Goal: Task Accomplishment & Management: Manage account settings

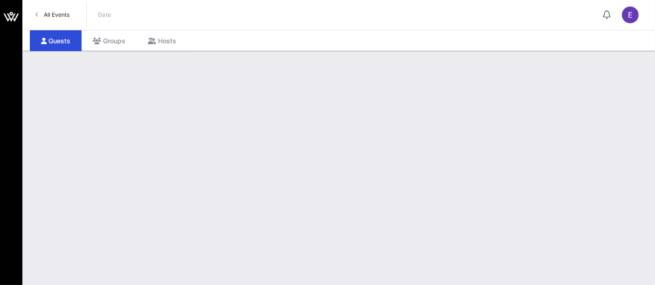
click at [58, 17] on span "All Events" at bounding box center [57, 14] width 26 height 7
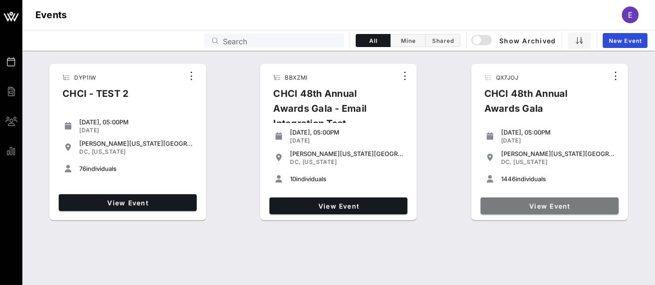
click at [558, 205] on span "View Event" at bounding box center [549, 206] width 131 height 8
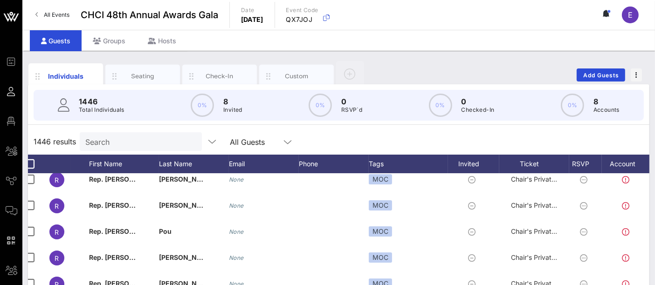
scroll to position [0, 8]
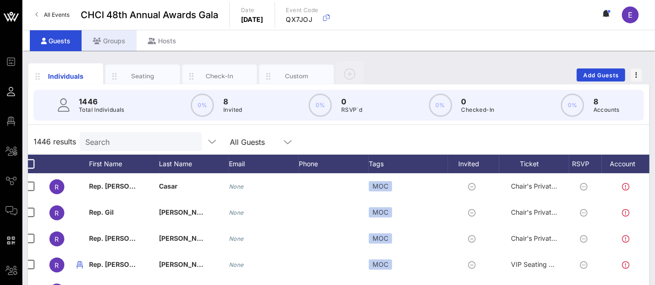
click at [117, 42] on div "Groups" at bounding box center [109, 40] width 55 height 21
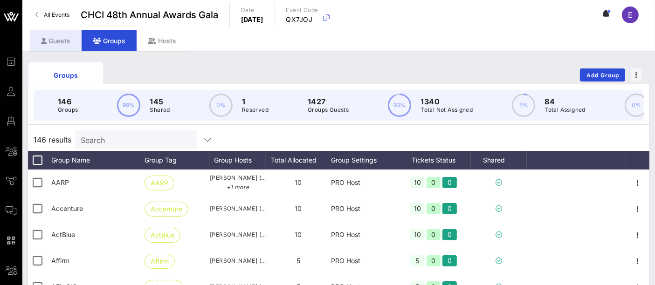
click at [60, 43] on div "Guests" at bounding box center [56, 40] width 52 height 21
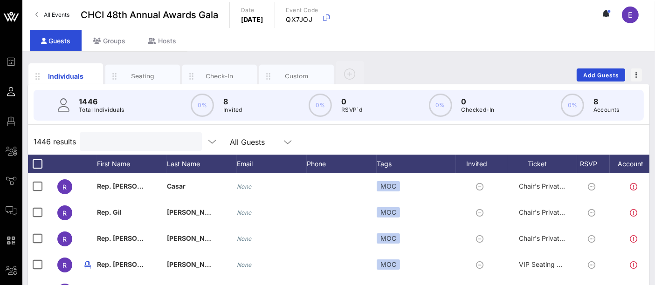
click at [143, 139] on input "text" at bounding box center [139, 142] width 109 height 12
click at [124, 141] on input "text" at bounding box center [139, 142] width 109 height 12
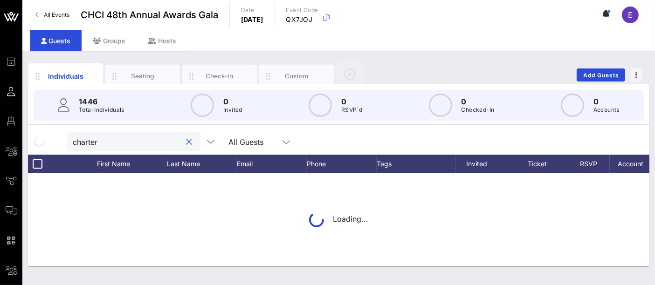
type input "charter"
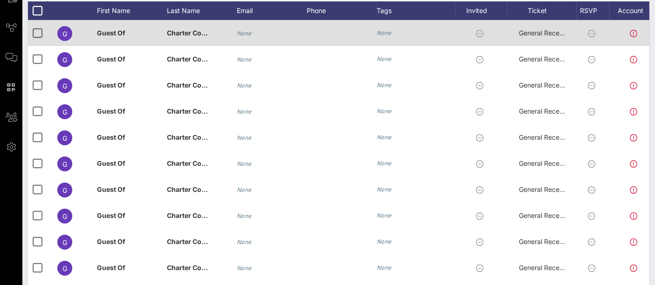
scroll to position [152, 0]
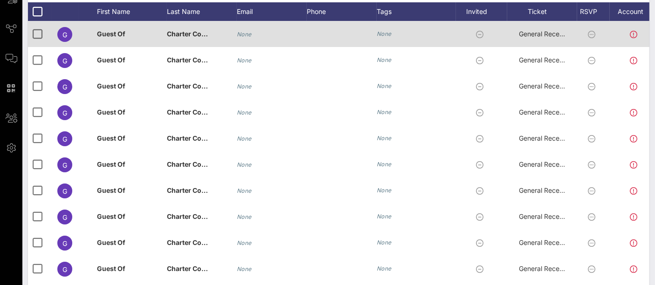
click at [547, 31] on span "General Reception" at bounding box center [547, 34] width 56 height 8
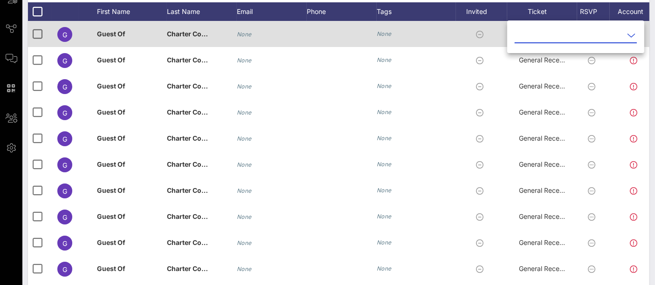
click at [547, 31] on div "Event Builder Guests Floor Plan All Groups Journeys Comms QR Scanner Team Setti…" at bounding box center [327, 79] width 655 height 462
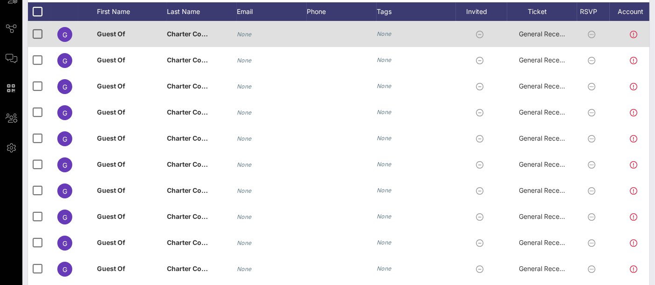
click at [553, 34] on span "General Reception" at bounding box center [547, 34] width 56 height 8
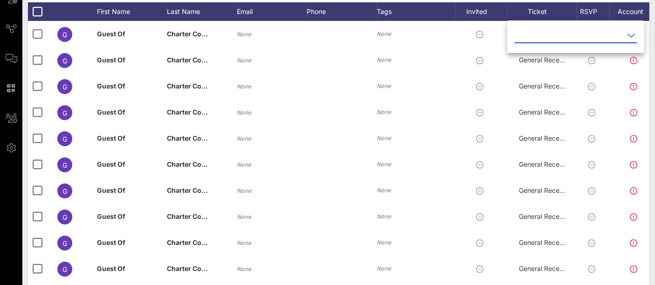
click at [627, 36] on icon at bounding box center [631, 35] width 8 height 11
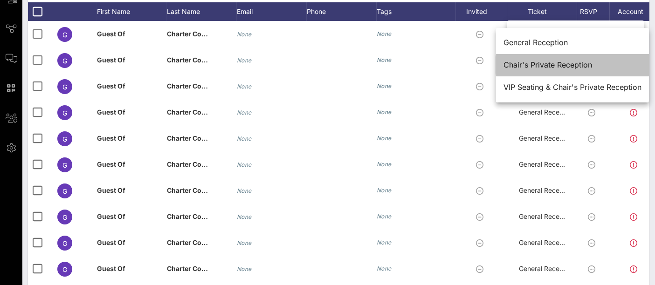
click at [560, 62] on div "Chair's Private Reception" at bounding box center [573, 65] width 138 height 9
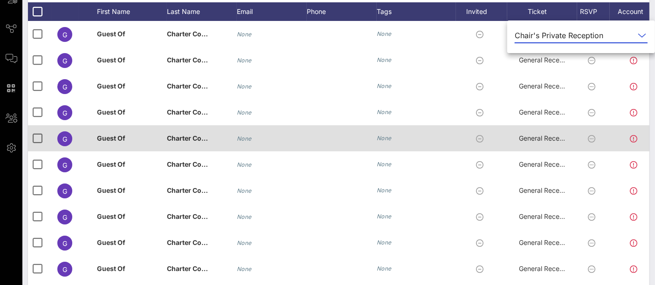
click at [446, 143] on div "None" at bounding box center [416, 138] width 79 height 26
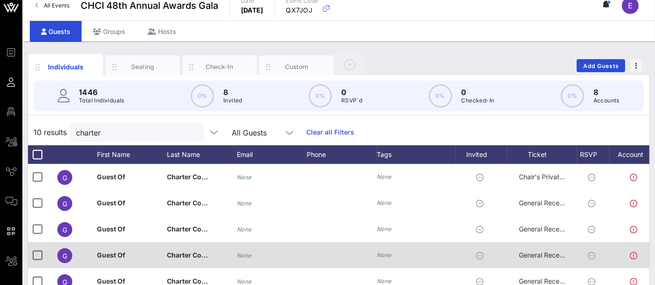
scroll to position [0, 0]
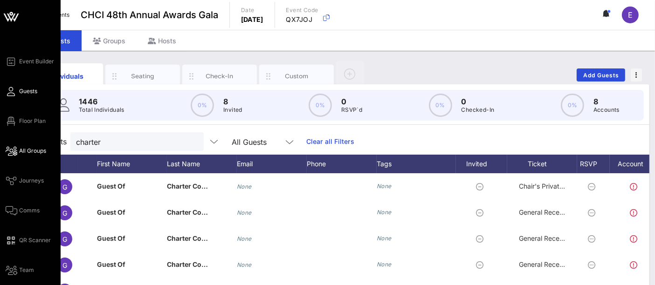
click at [30, 151] on span "All Groups" at bounding box center [32, 151] width 27 height 8
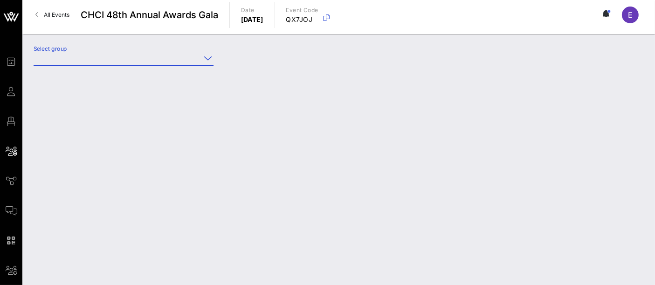
click at [160, 58] on input "Select group" at bounding box center [117, 58] width 167 height 15
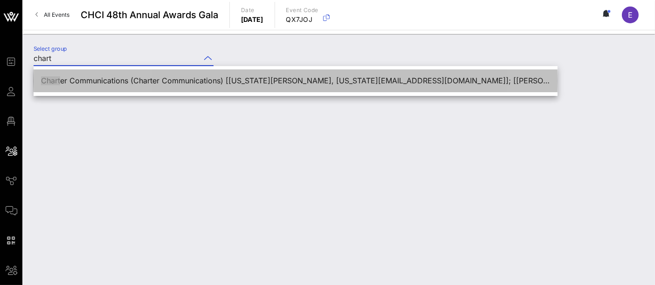
click at [169, 86] on div "Chart er Communications (Charter Communications) [[US_STATE][PERSON_NAME], [US_…" at bounding box center [295, 81] width 509 height 20
type input "Charter Communications (Charter Communications) [[US_STATE][PERSON_NAME], [US_S…"
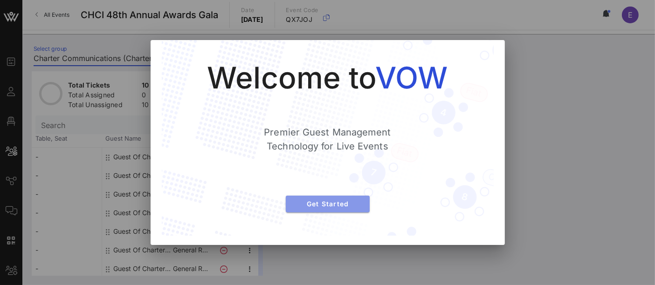
click at [343, 201] on span "Get Started" at bounding box center [327, 204] width 69 height 8
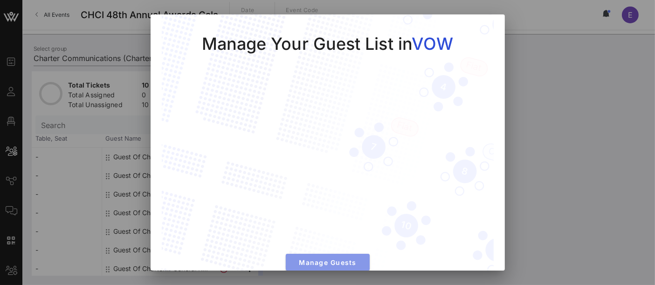
click at [325, 259] on span "Manage Guests" at bounding box center [327, 263] width 69 height 8
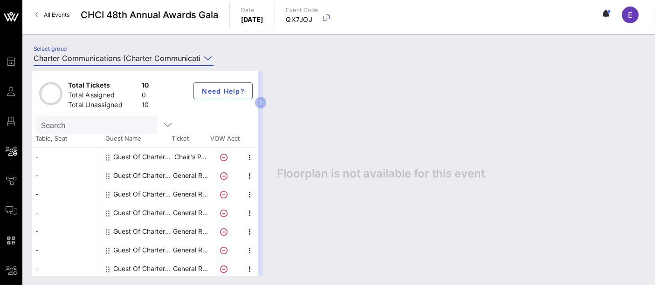
click at [50, 16] on span "All Events" at bounding box center [57, 14] width 26 height 7
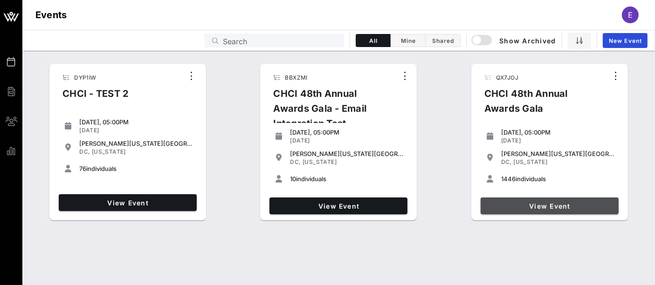
click at [543, 206] on span "View Event" at bounding box center [549, 206] width 131 height 8
